Goal: Task Accomplishment & Management: Complete application form

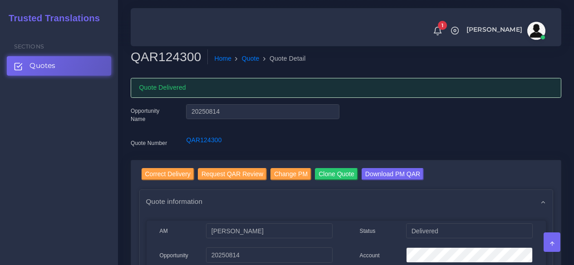
scroll to position [849, 0]
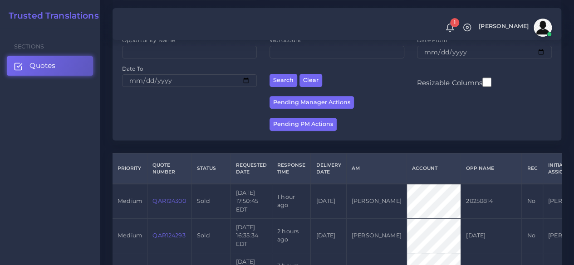
scroll to position [136, 0]
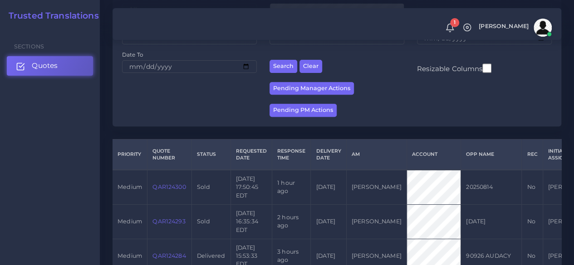
click at [58, 58] on ul "Sections Quotes" at bounding box center [50, 54] width 100 height 52
click at [68, 68] on link "Quotes" at bounding box center [50, 65] width 86 height 19
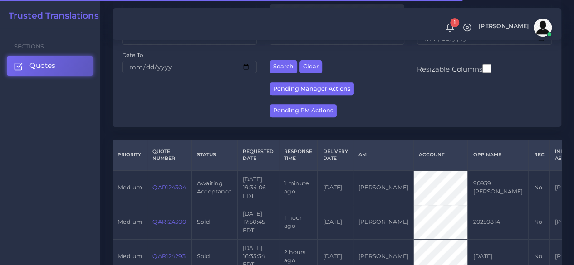
scroll to position [136, 0]
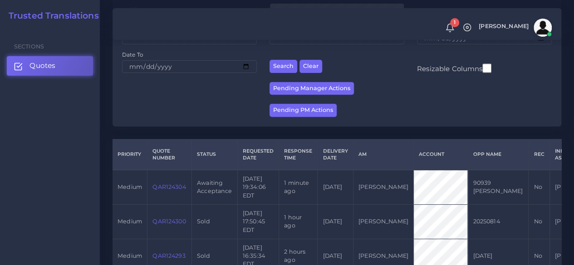
click at [180, 182] on td "QAR124304" at bounding box center [169, 187] width 44 height 34
click at [179, 185] on link "QAR124304" at bounding box center [168, 187] width 33 height 7
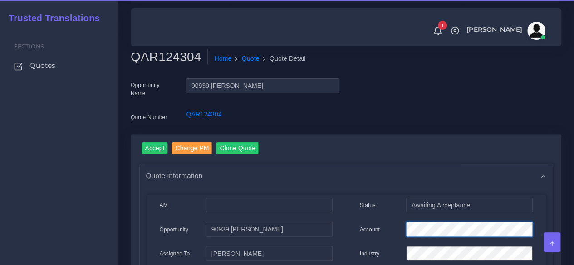
click at [373, 231] on div "Account" at bounding box center [446, 231] width 186 height 18
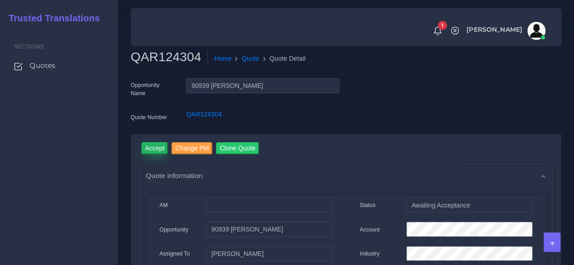
click at [161, 149] on input "Accept" at bounding box center [154, 148] width 27 height 12
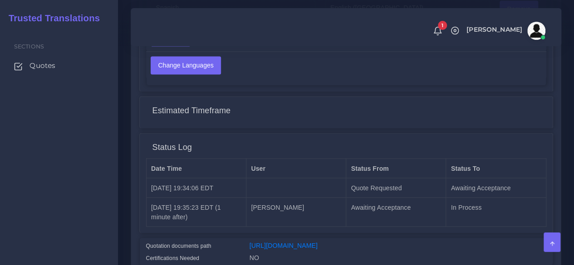
scroll to position [816, 0]
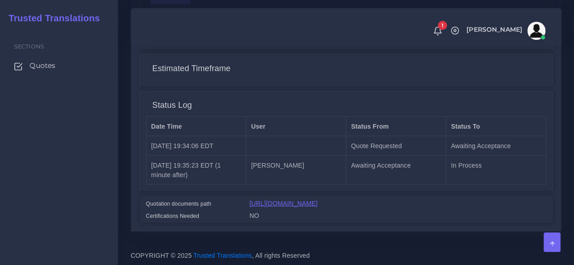
click at [317, 200] on link "[URL][DOMAIN_NAME]" at bounding box center [283, 203] width 68 height 7
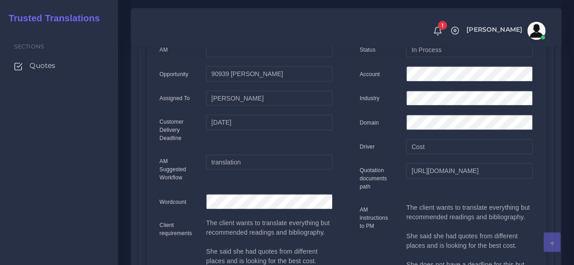
scroll to position [0, 0]
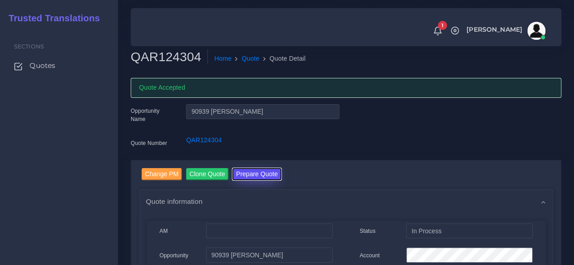
click at [254, 176] on button "Prepare Quote" at bounding box center [256, 174] width 49 height 12
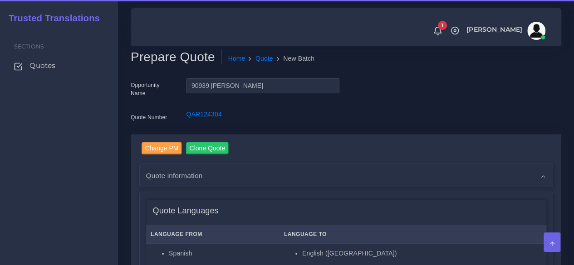
scroll to position [227, 0]
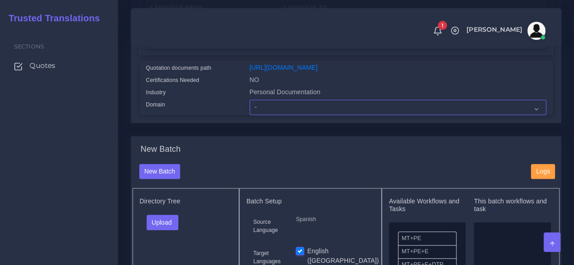
click at [280, 115] on select "- Advertising and Media Agriculture, Forestry and Fishing Architecture, Buildin…" at bounding box center [397, 107] width 297 height 15
select select "Professional and Business Consulting Services"
click at [249, 115] on select "- Advertising and Media Agriculture, Forestry and Fishing Architecture, Buildin…" at bounding box center [397, 107] width 297 height 15
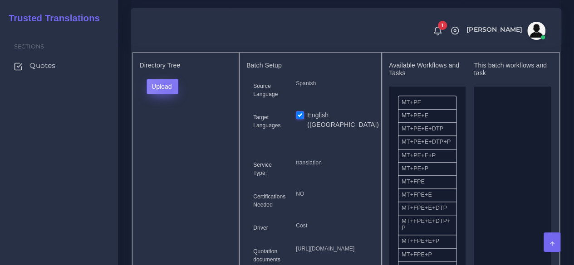
click at [168, 94] on button "Upload" at bounding box center [162, 86] width 32 height 15
click at [172, 127] on label "Files" at bounding box center [178, 120] width 63 height 11
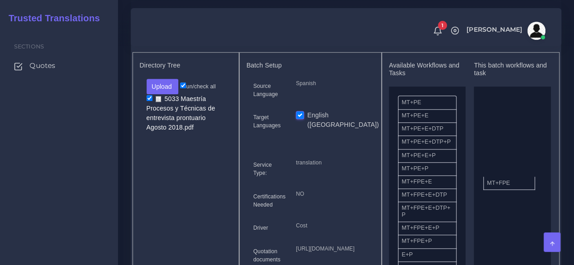
drag, startPoint x: 431, startPoint y: 203, endPoint x: 516, endPoint y: 198, distance: 85.4
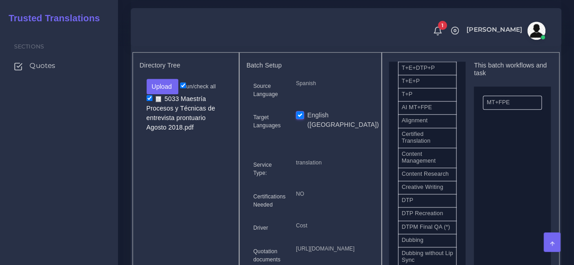
scroll to position [227, 0]
drag, startPoint x: 431, startPoint y: 226, endPoint x: 506, endPoint y: 214, distance: 76.2
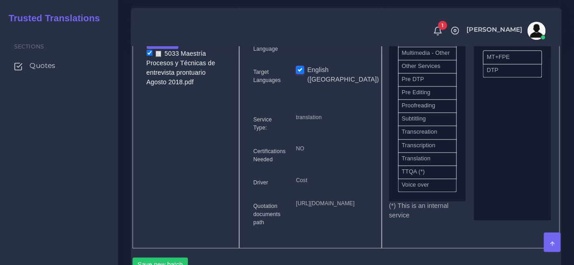
scroll to position [453, 0]
drag, startPoint x: 429, startPoint y: 144, endPoint x: 510, endPoint y: 71, distance: 108.5
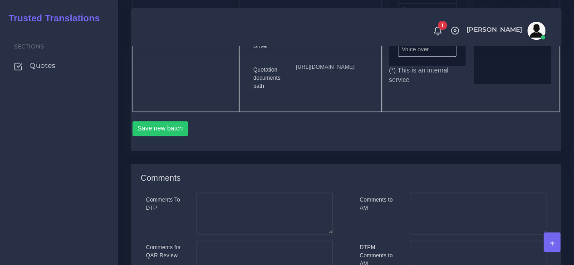
scroll to position [635, 0]
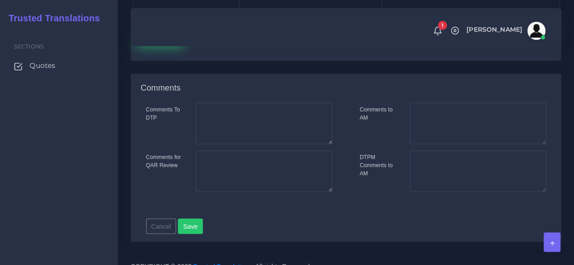
click at [156, 46] on button "Save new batch" at bounding box center [160, 38] width 56 height 15
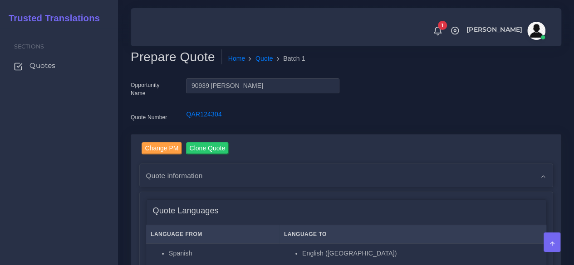
click at [110, 188] on div "Sections Quotes" at bounding box center [59, 146] width 118 height 237
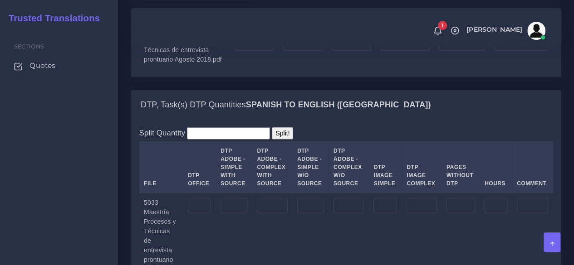
scroll to position [1043, 0]
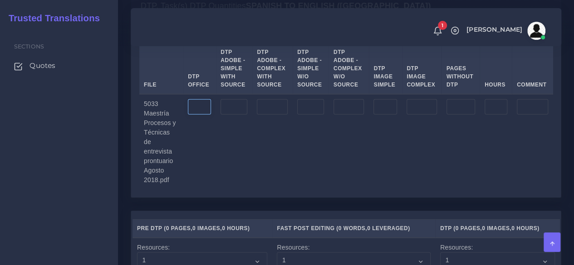
click at [207, 115] on input "number" at bounding box center [199, 106] width 23 height 15
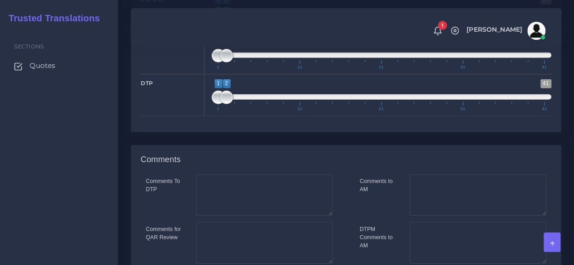
scroll to position [1542, 0]
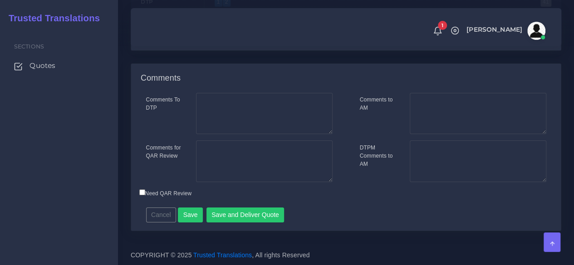
type input "294"
click at [243, 133] on textarea "Comments To DTP" at bounding box center [264, 114] width 136 height 42
click at [239, 157] on textarea "Comments for QAR Review" at bounding box center [264, 162] width 136 height 42
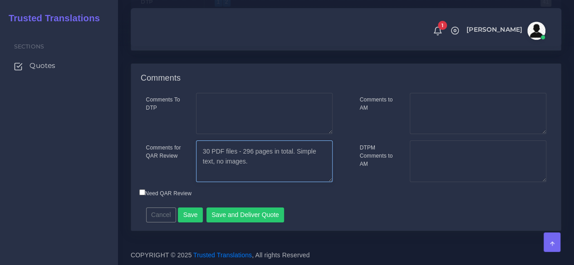
scroll to position [1544, 0]
click at [250, 151] on textarea "30 PDF files - 296 pages in total. Simple text, no images." at bounding box center [264, 162] width 136 height 42
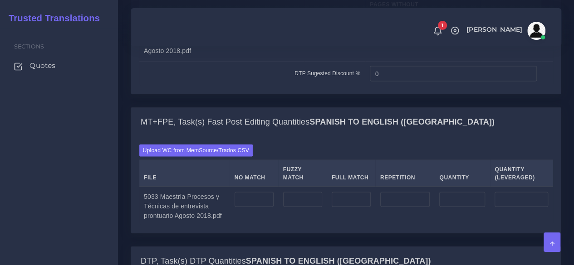
scroll to position [774, 0]
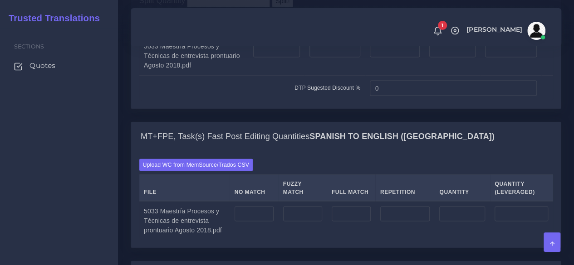
type textarea "30 PDF files - 294 pages in total. Simple text, no images."
click at [287, 76] on td at bounding box center [276, 56] width 56 height 39
click at [287, 57] on input "number" at bounding box center [276, 49] width 47 height 15
type input "260"
click at [346, 57] on input "number" at bounding box center [334, 49] width 51 height 15
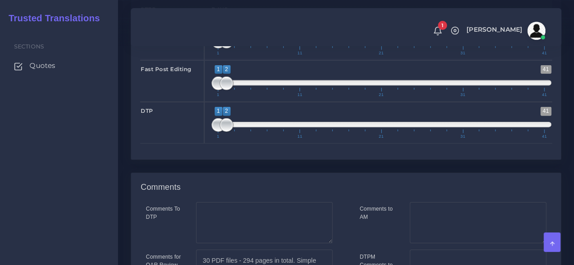
scroll to position [1544, 0]
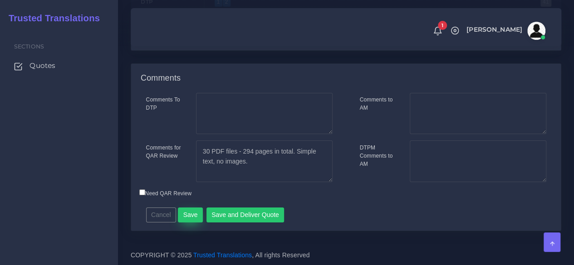
type input "34"
click at [188, 213] on button "Save" at bounding box center [190, 215] width 25 height 15
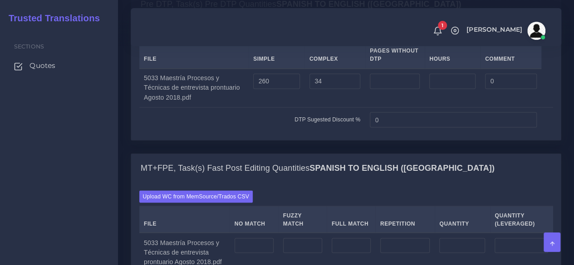
scroll to position [816, 0]
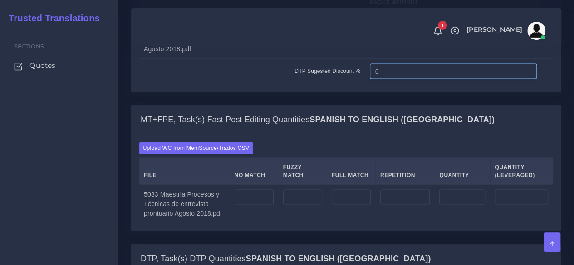
drag, startPoint x: 388, startPoint y: 139, endPoint x: 354, endPoint y: 137, distance: 33.6
click at [354, 83] on tr "DTP Sugested Discount % 0" at bounding box center [346, 70] width 414 height 25
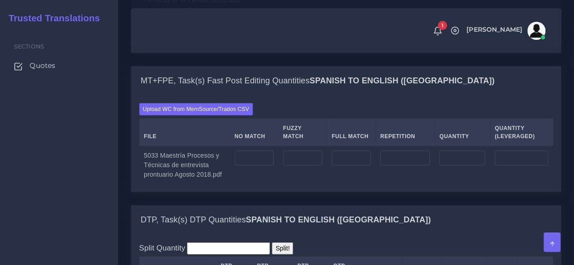
scroll to position [907, 0]
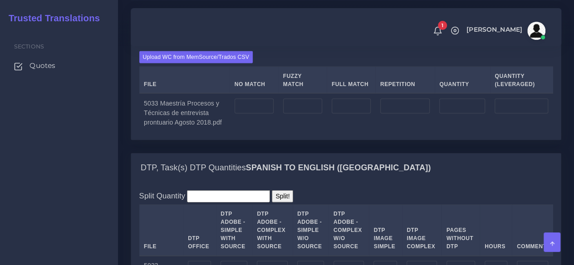
type input "15"
click at [268, 114] on input "number" at bounding box center [253, 106] width 39 height 15
type input "54638"
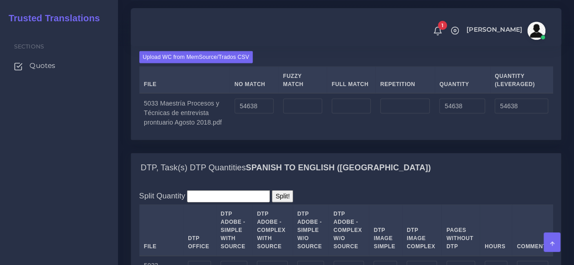
click at [414, 132] on td at bounding box center [404, 112] width 59 height 39
click at [414, 114] on input "number" at bounding box center [405, 106] width 50 height 15
type input "11409"
type input "66047"
type input "57490"
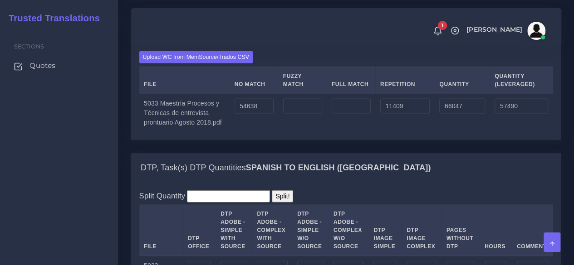
click at [369, 132] on td at bounding box center [350, 112] width 49 height 39
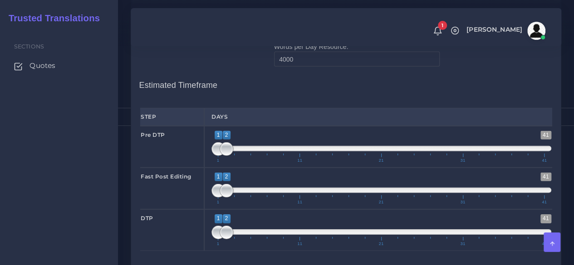
scroll to position [1224, 0]
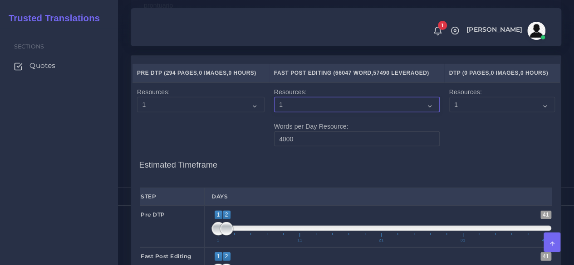
click at [305, 112] on select "1 2 3 4 5 6 7 8 9 10" at bounding box center [357, 104] width 166 height 15
select select "2"
click at [274, 112] on select "1 2 3 4 5 6 7 8 9 10" at bounding box center [357, 104] width 166 height 15
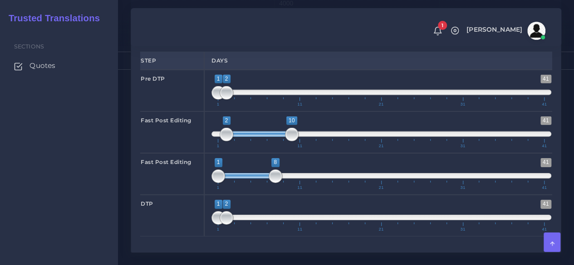
drag, startPoint x: 245, startPoint y: 188, endPoint x: 258, endPoint y: 185, distance: 13.3
click at [258, 137] on span at bounding box center [258, 133] width 65 height 5
type input "2;9"
drag, startPoint x: 252, startPoint y: 188, endPoint x: 247, endPoint y: 184, distance: 7.1
click at [247, 137] on span at bounding box center [254, 133] width 57 height 5
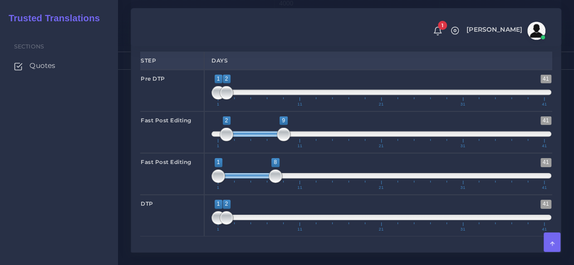
type input "2;9"
drag, startPoint x: 251, startPoint y: 225, endPoint x: 261, endPoint y: 225, distance: 10.0
click at [261, 179] on span at bounding box center [254, 175] width 57 height 5
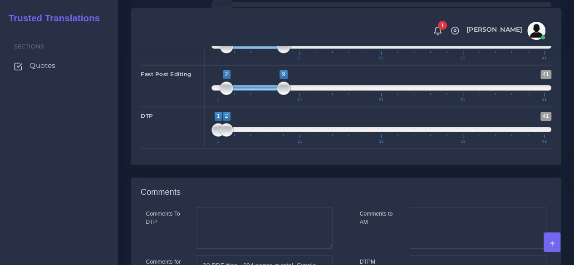
scroll to position [1451, 0]
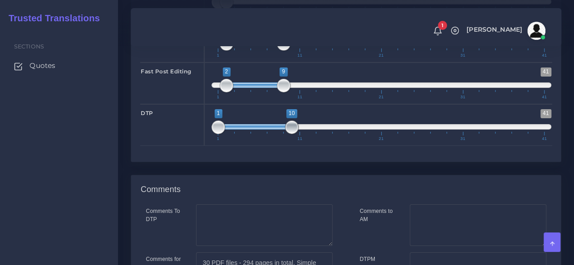
drag, startPoint x: 224, startPoint y: 180, endPoint x: 288, endPoint y: 175, distance: 64.1
click at [288, 134] on span at bounding box center [292, 128] width 14 height 14
type input "10;10"
drag, startPoint x: 220, startPoint y: 178, endPoint x: 296, endPoint y: 175, distance: 75.8
click at [296, 134] on span at bounding box center [292, 128] width 14 height 14
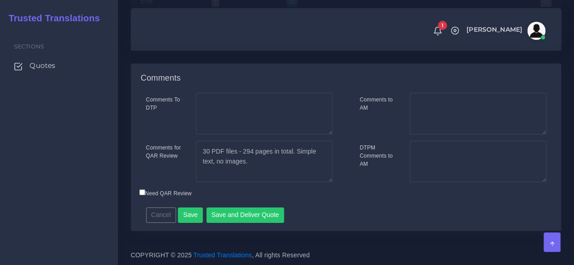
scroll to position [1587, 0]
click at [300, 183] on textarea "30 PDF files - 294 pages in total. Simple text, no images." at bounding box center [264, 162] width 136 height 42
click at [466, 135] on textarea "Comments to AM" at bounding box center [477, 114] width 136 height 42
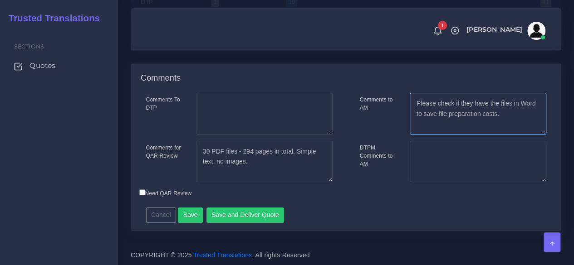
type textarea "Please check if they have the files in Word to save file preparation costs."
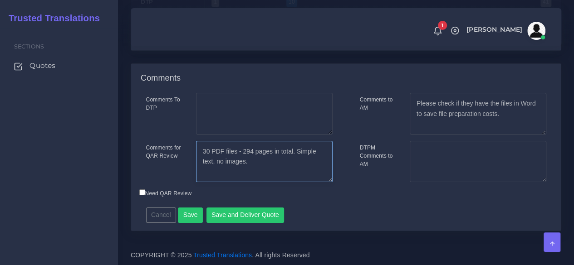
click at [318, 183] on textarea "30 PDF files - 294 pages in total. Simple text, no images." at bounding box center [264, 162] width 136 height 42
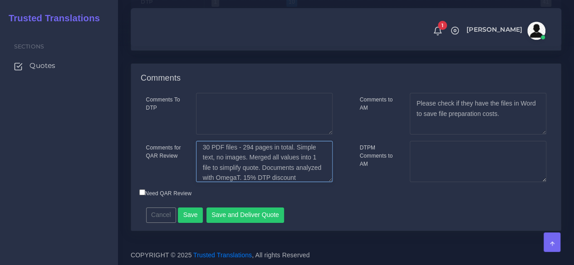
scroll to position [15, 0]
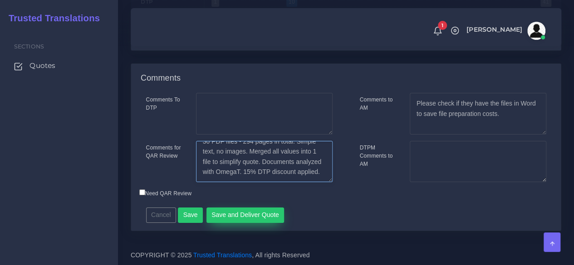
type textarea "30 PDF files - 294 pages in total. Simple text, no images. Merged all values in…"
click at [223, 223] on button "Save and Deliver Quote" at bounding box center [245, 215] width 78 height 15
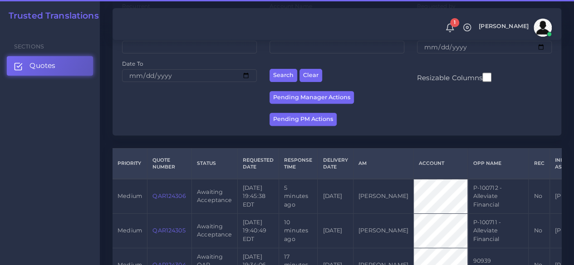
scroll to position [181, 0]
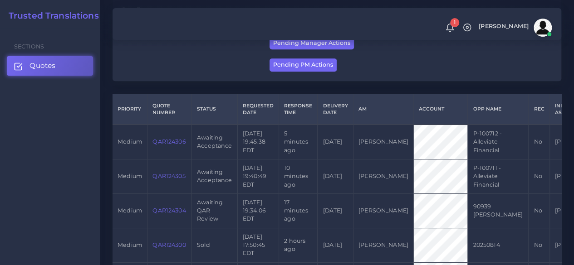
click at [174, 176] on link "QAR124305" at bounding box center [168, 176] width 33 height 7
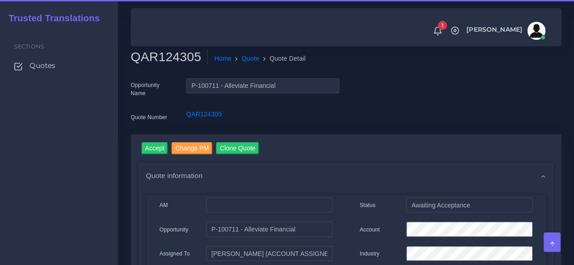
click at [170, 63] on h2 "QAR124305" at bounding box center [169, 56] width 77 height 15
click at [170, 62] on h2 "QAR124305" at bounding box center [169, 56] width 77 height 15
click at [165, 53] on h2 "QAR124305" at bounding box center [169, 56] width 77 height 15
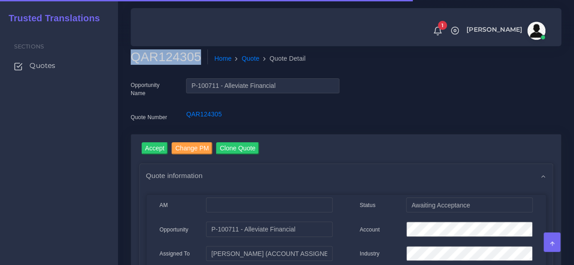
click at [165, 53] on h2 "QAR124305" at bounding box center [169, 56] width 77 height 15
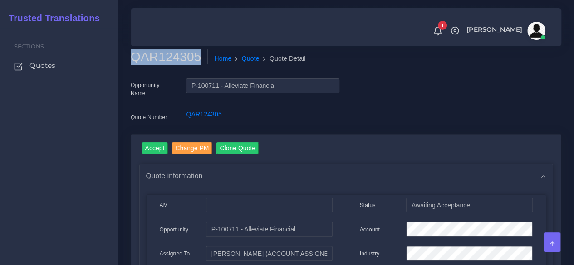
copy h2 "QAR124305"
click at [156, 147] on input "Accept" at bounding box center [154, 148] width 27 height 12
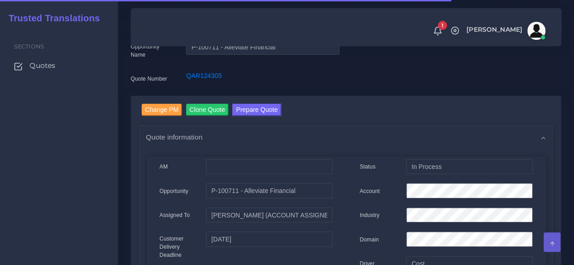
scroll to position [136, 0]
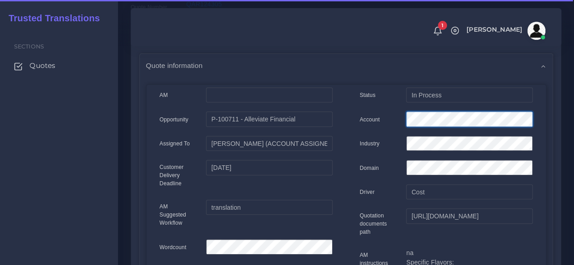
click at [381, 112] on div "Account" at bounding box center [446, 121] width 186 height 18
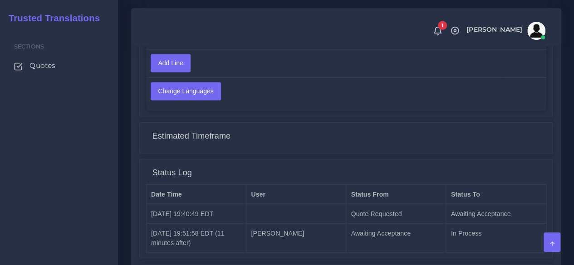
scroll to position [763, 0]
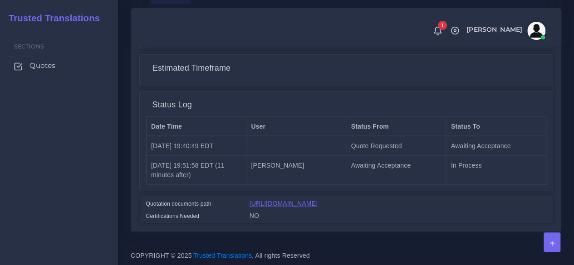
click at [308, 200] on link "[URL][DOMAIN_NAME]" at bounding box center [283, 203] width 68 height 7
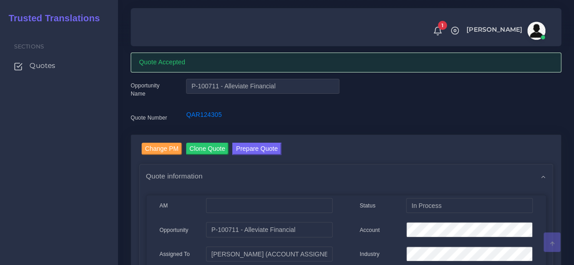
scroll to position [0, 0]
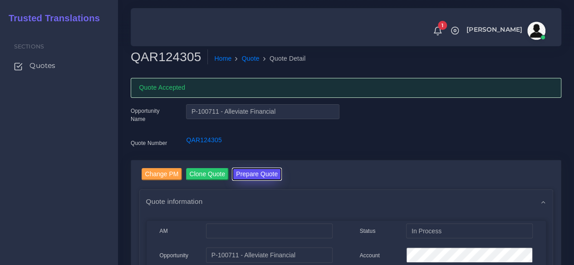
click at [243, 176] on button "Prepare Quote" at bounding box center [256, 174] width 49 height 12
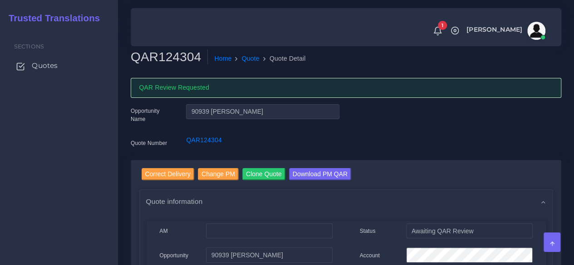
click at [51, 66] on span "Quotes" at bounding box center [45, 66] width 26 height 10
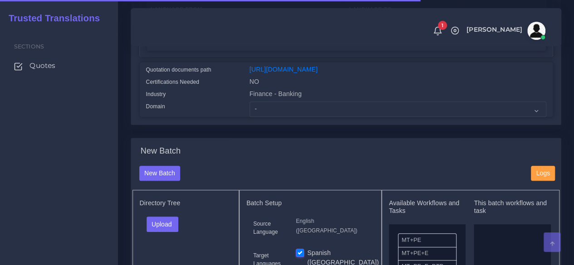
scroll to position [227, 0]
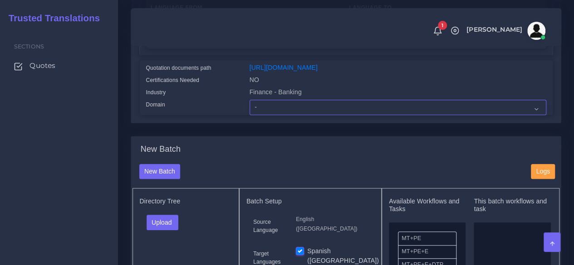
click at [281, 115] on select "- Advertising and Media Agriculture, Forestry and Fishing Architecture, Buildin…" at bounding box center [397, 107] width 297 height 15
select select "Finance - Banking"
click at [249, 115] on select "- Advertising and Media Agriculture, Forestry and Fishing Architecture, Buildin…" at bounding box center [397, 107] width 297 height 15
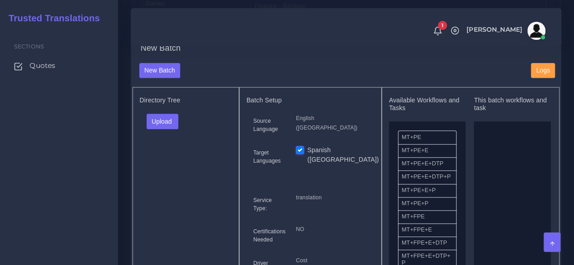
scroll to position [363, 0]
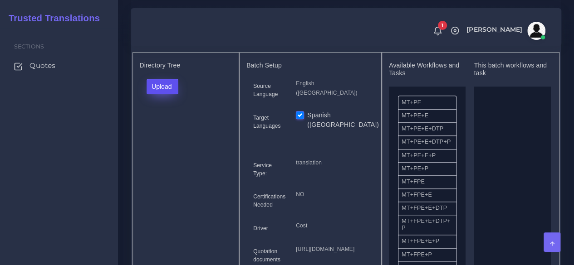
click at [171, 94] on button "Upload" at bounding box center [162, 86] width 32 height 15
click at [171, 127] on label "Files" at bounding box center [178, 120] width 63 height 11
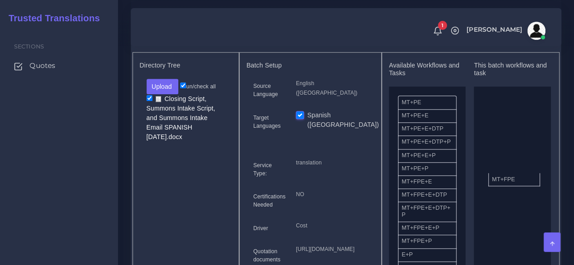
drag, startPoint x: 429, startPoint y: 205, endPoint x: 347, endPoint y: 191, distance: 82.7
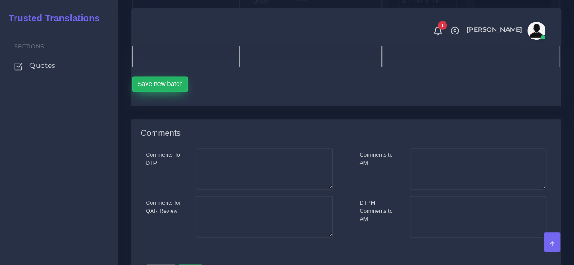
click at [169, 92] on button "Save new batch" at bounding box center [160, 83] width 56 height 15
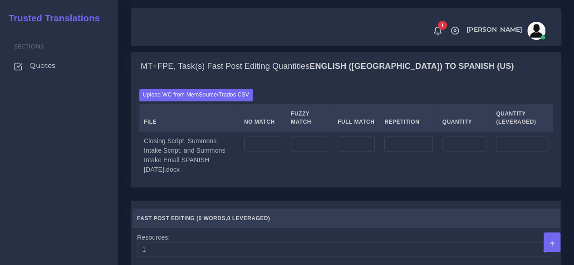
scroll to position [726, 0]
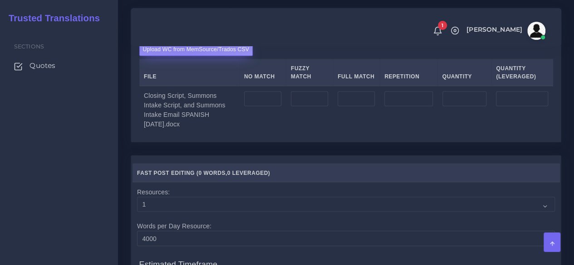
click at [181, 56] on label "Upload WC from MemSource/Trados CSV" at bounding box center [196, 50] width 114 height 12
click at [0, 0] on input "Upload WC from MemSource/Trados CSV" at bounding box center [0, 0] width 0 height 0
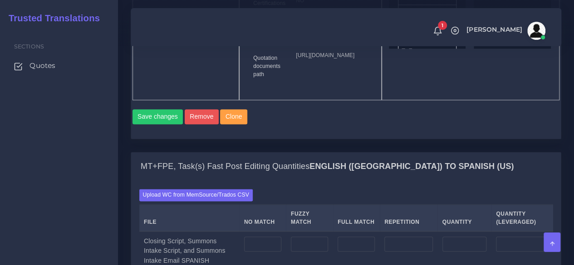
scroll to position [726, 0]
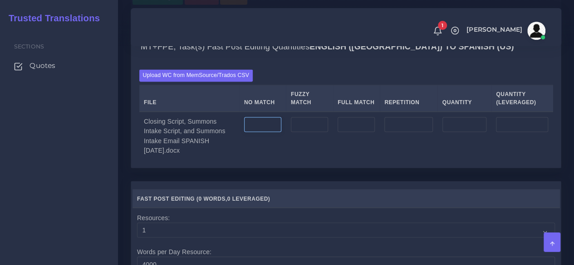
click at [273, 132] on input "number" at bounding box center [262, 124] width 37 height 15
type input "1030"
click at [416, 132] on input "number" at bounding box center [408, 124] width 48 height 15
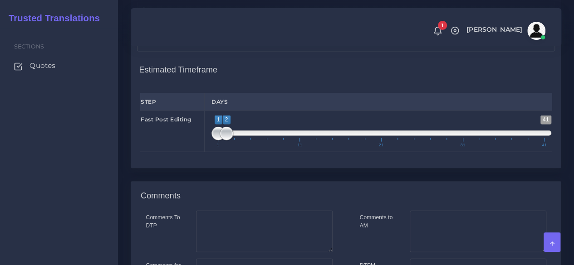
scroll to position [952, 0]
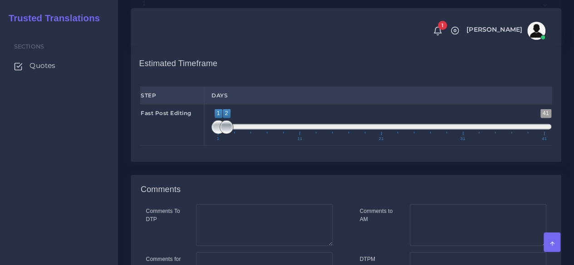
type input "6"
type input "1036"
type input "1031"
type input "1;1"
drag, startPoint x: 219, startPoint y: 178, endPoint x: 189, endPoint y: 179, distance: 30.8
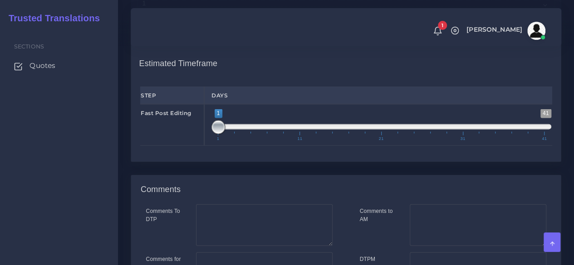
click at [189, 146] on div "Fast Post Editing 1 41 1 1 1 — 1 1 11 21 31 41 1;1" at bounding box center [345, 125] width 425 height 42
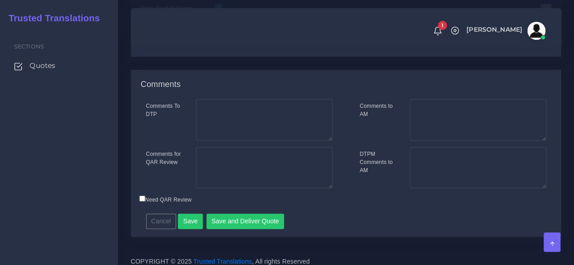
scroll to position [1115, 0]
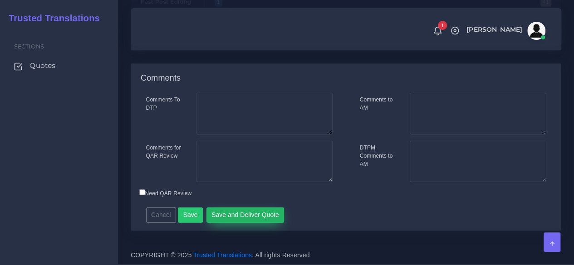
click at [269, 216] on button "Save and Deliver Quote" at bounding box center [245, 215] width 78 height 15
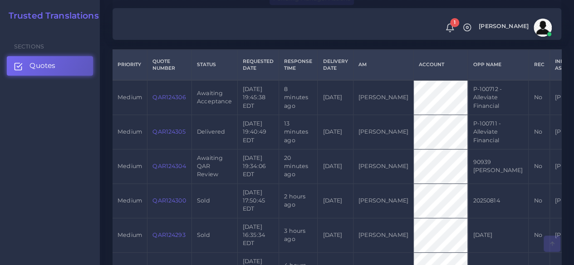
scroll to position [227, 0]
click at [173, 98] on link "QAR124306" at bounding box center [168, 96] width 33 height 7
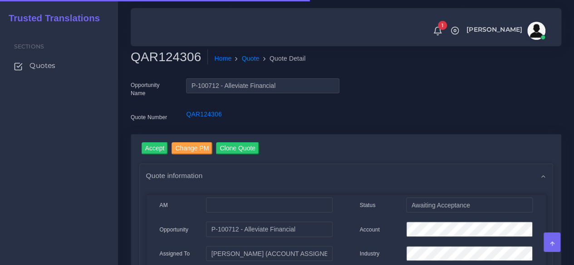
click at [166, 57] on h2 "QAR124306" at bounding box center [169, 56] width 77 height 15
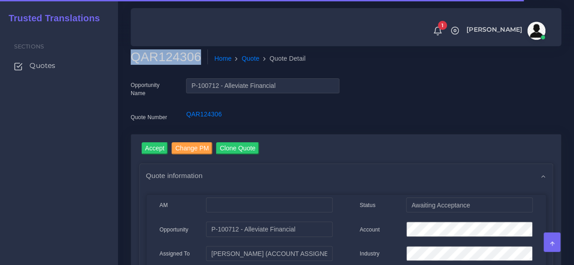
click at [166, 57] on h2 "QAR124306" at bounding box center [169, 56] width 77 height 15
copy h2 "QAR124306"
click at [158, 147] on input "Accept" at bounding box center [154, 148] width 27 height 12
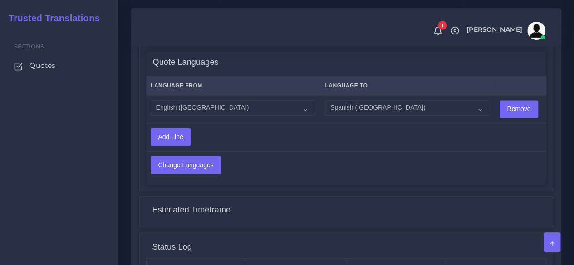
scroll to position [771, 0]
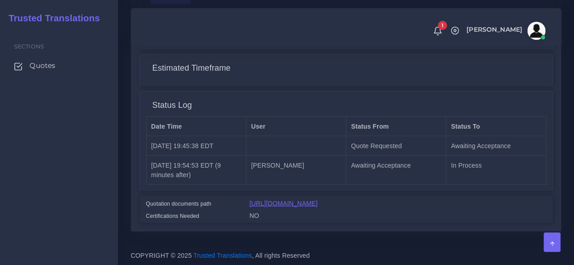
click at [317, 200] on link "[URL][DOMAIN_NAME]" at bounding box center [283, 203] width 68 height 7
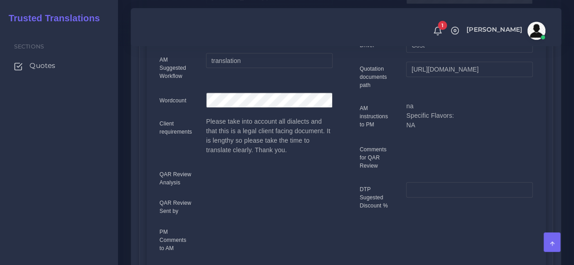
scroll to position [11, 0]
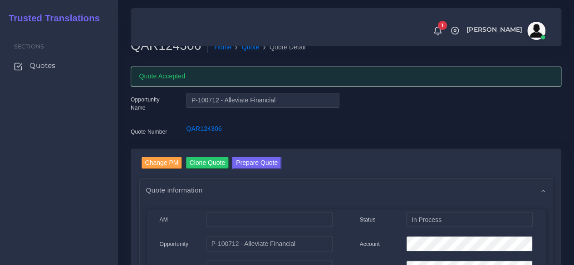
click at [241, 170] on link "Prepare Quote" at bounding box center [256, 164] width 49 height 15
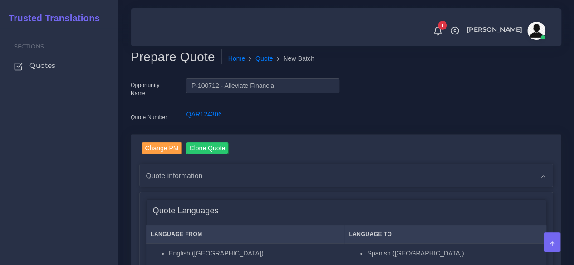
click at [58, 156] on div "Sections Quotes" at bounding box center [59, 146] width 118 height 237
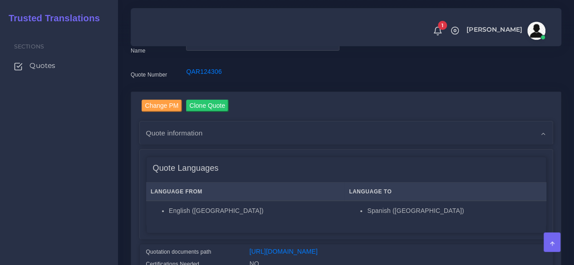
scroll to position [181, 0]
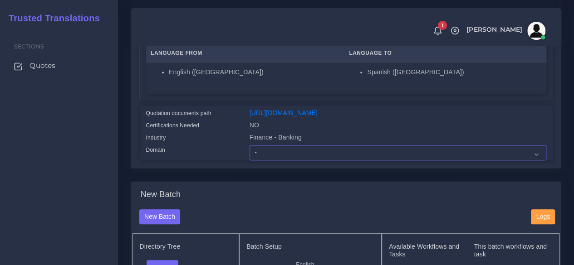
click at [275, 161] on select "- Advertising and Media Agriculture, Forestry and Fishing Architecture, Buildin…" at bounding box center [397, 152] width 297 height 15
select select "Finance - Banking"
click at [249, 161] on select "- Advertising and Media Agriculture, Forestry and Fishing Architecture, Buildin…" at bounding box center [397, 152] width 297 height 15
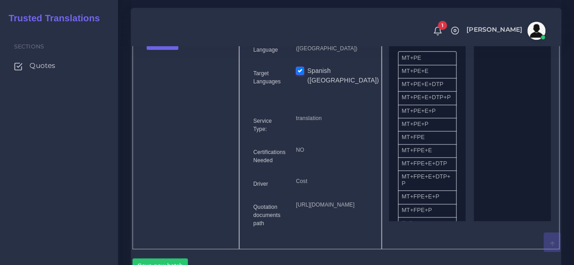
scroll to position [408, 0]
click at [170, 49] on button "Upload" at bounding box center [162, 41] width 32 height 15
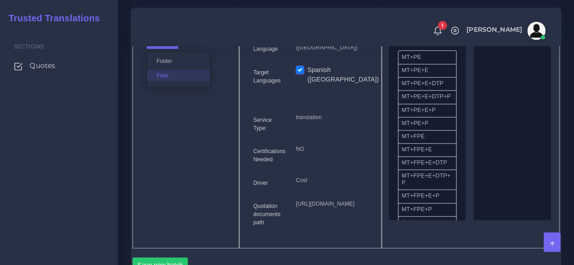
click at [162, 81] on label "Files" at bounding box center [178, 75] width 63 height 11
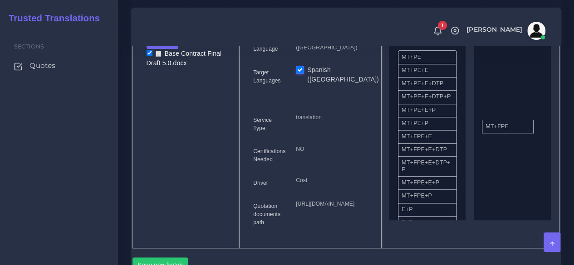
drag, startPoint x: 433, startPoint y: 158, endPoint x: 512, endPoint y: 144, distance: 80.5
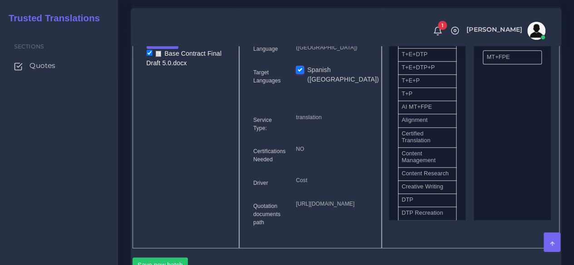
scroll to position [227, 0]
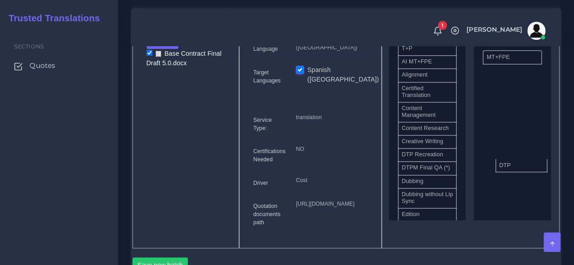
drag, startPoint x: 421, startPoint y: 179, endPoint x: 519, endPoint y: 179, distance: 97.5
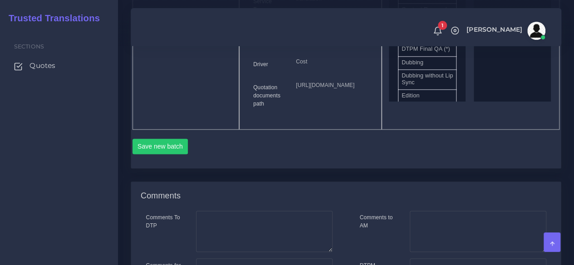
scroll to position [589, 0]
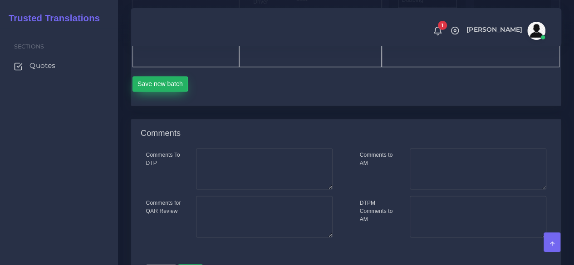
click at [165, 92] on button "Save new batch" at bounding box center [160, 83] width 56 height 15
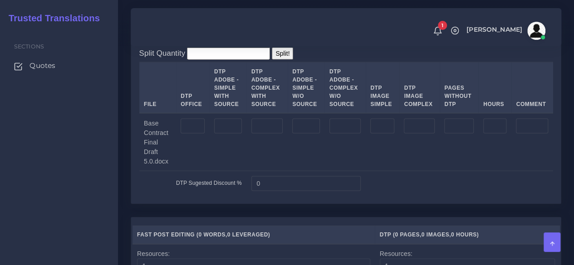
scroll to position [862, 0]
click at [191, 133] on input "number" at bounding box center [192, 125] width 24 height 15
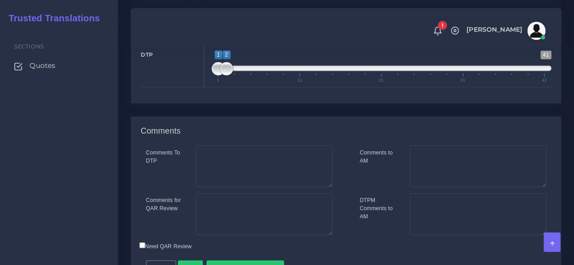
scroll to position [1337, 0]
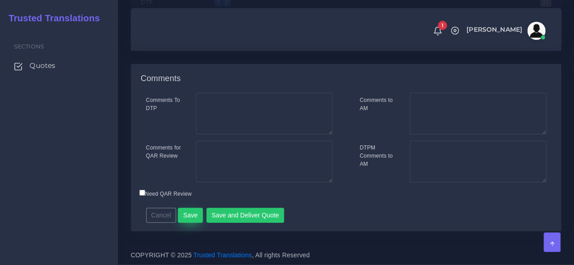
type input "39"
click at [180, 215] on button "Save" at bounding box center [190, 215] width 25 height 15
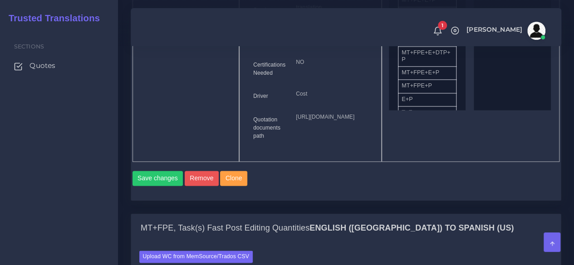
scroll to position [816, 0]
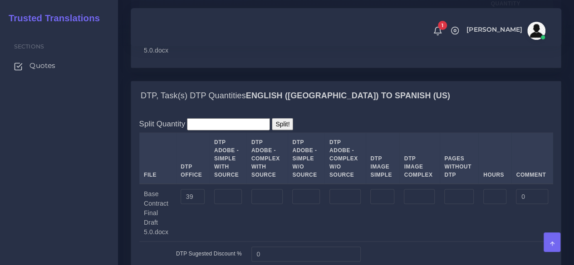
click at [0, 0] on input "Upload WC from MemSource/Trados CSV" at bounding box center [0, 0] width 0 height 0
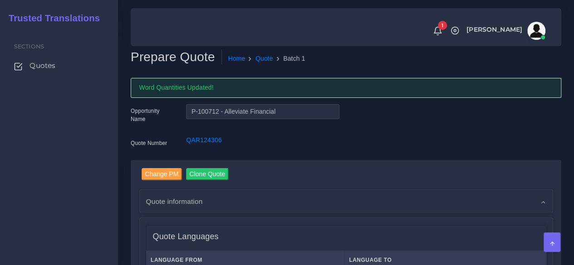
click at [63, 225] on div "Sections Quotes" at bounding box center [59, 146] width 118 height 237
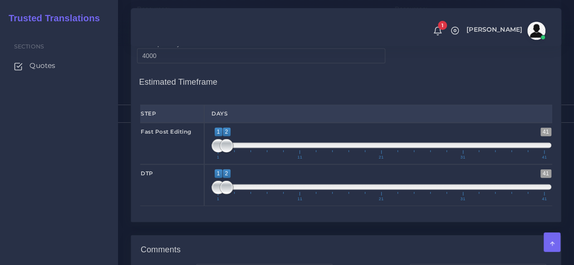
scroll to position [1134, 0]
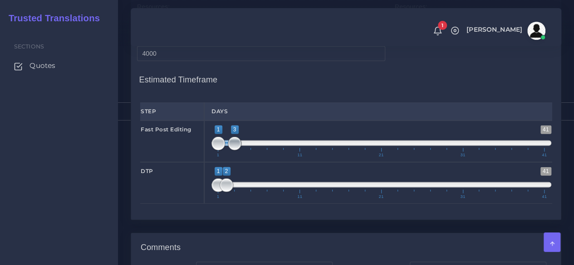
type input "1;4"
drag, startPoint x: 225, startPoint y: 201, endPoint x: 240, endPoint y: 204, distance: 14.7
click at [240, 151] on span at bounding box center [243, 144] width 14 height 14
drag, startPoint x: 223, startPoint y: 249, endPoint x: 237, endPoint y: 248, distance: 13.6
click at [237, 192] on span at bounding box center [243, 186] width 14 height 14
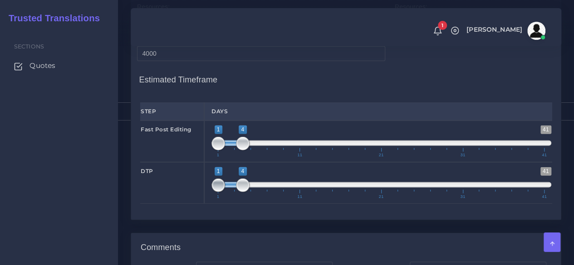
type input "4;4"
drag, startPoint x: 215, startPoint y: 248, endPoint x: 242, endPoint y: 248, distance: 26.8
click at [242, 192] on span at bounding box center [243, 186] width 14 height 14
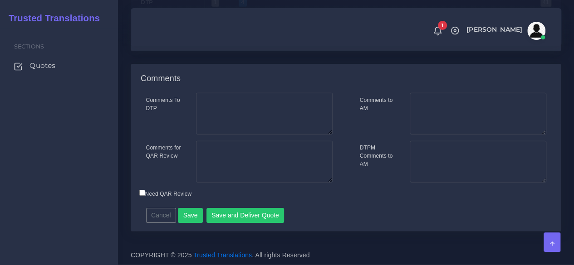
scroll to position [1360, 0]
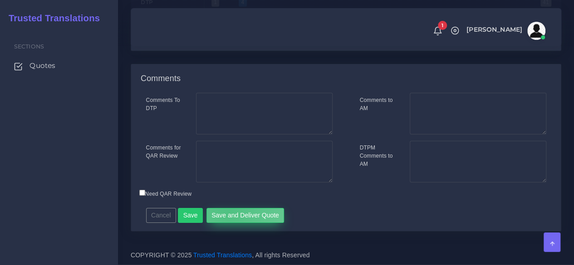
click at [224, 214] on button "Save and Deliver Quote" at bounding box center [245, 215] width 78 height 15
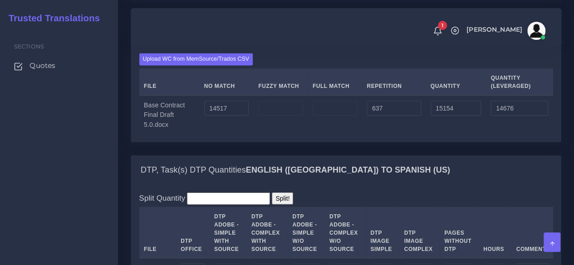
scroll to position [680, 0]
